Goal: Navigation & Orientation: Find specific page/section

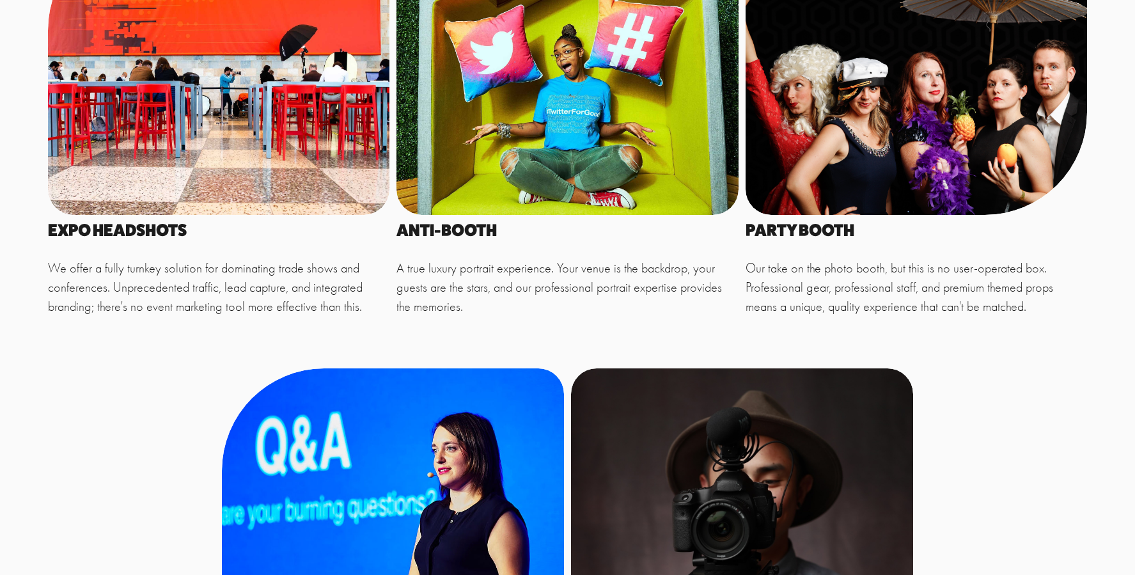
scroll to position [788, 0]
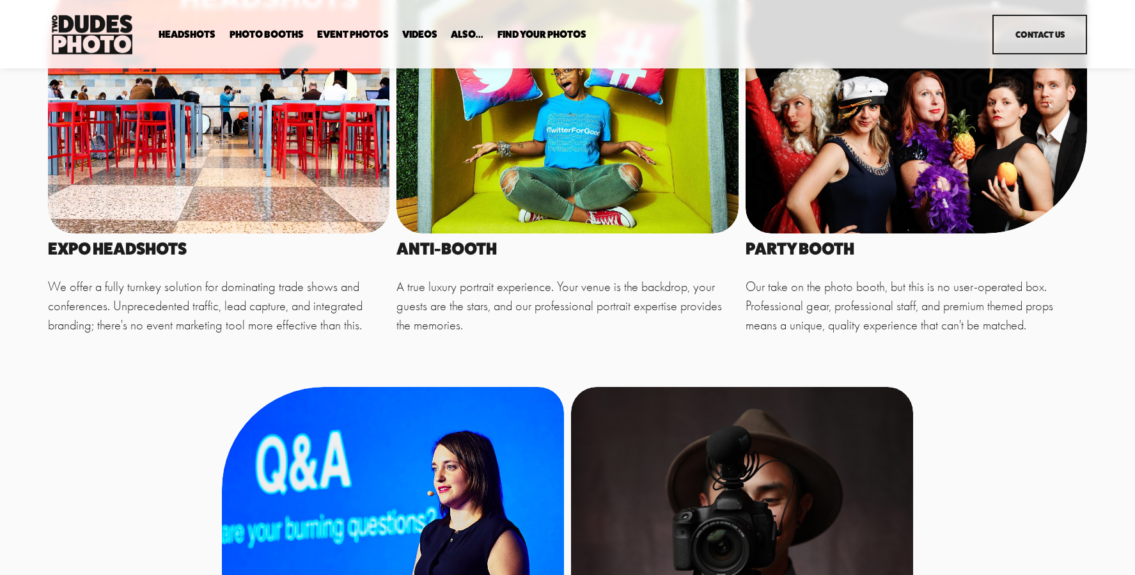
click at [261, 184] on div at bounding box center [219, 89] width 342 height 287
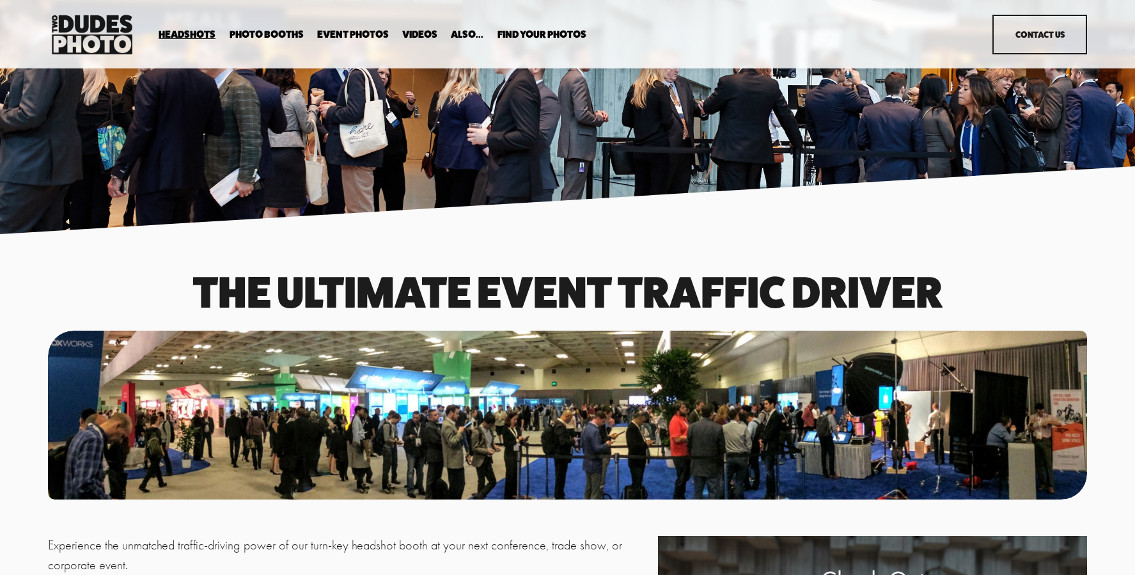
click at [1027, 38] on link "Contact Us" at bounding box center [1040, 35] width 95 height 40
click at [0, 0] on link "Headshots" at bounding box center [0, 0] width 0 height 0
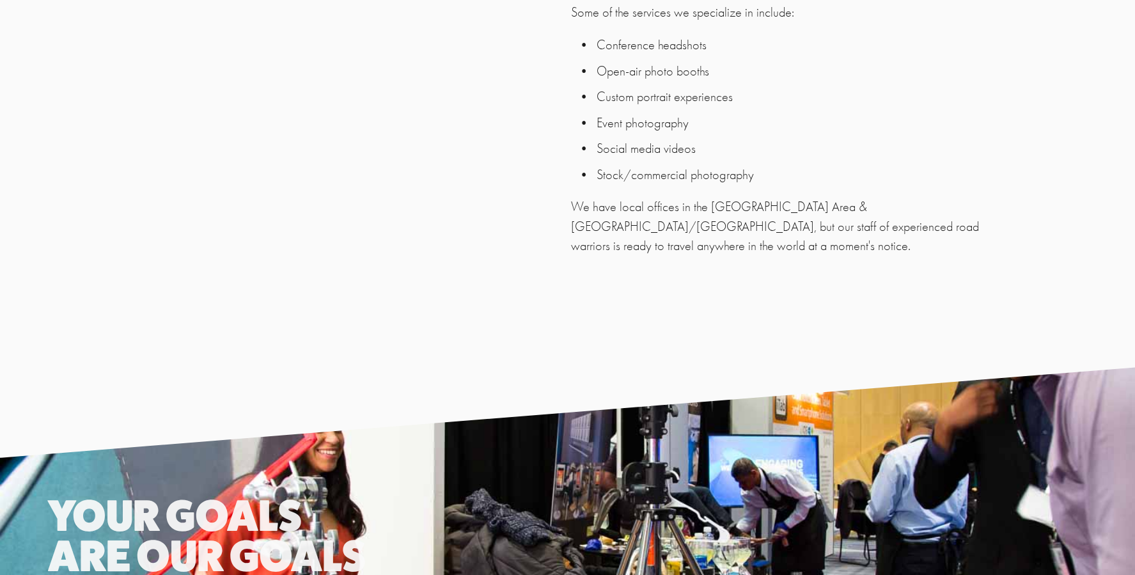
scroll to position [2852, 0]
